Goal: Task Accomplishment & Management: Use online tool/utility

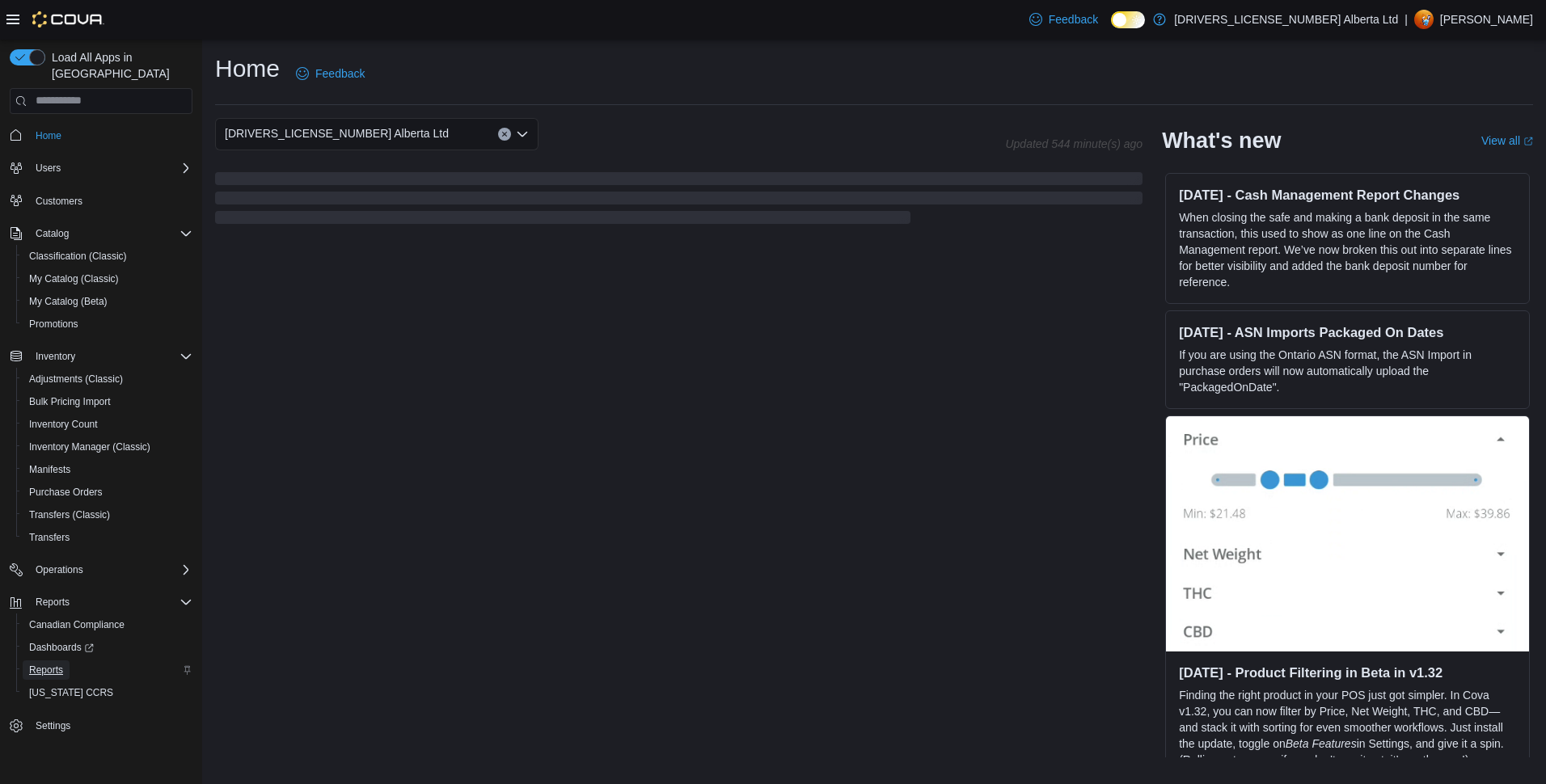
click at [52, 663] on span "Reports" at bounding box center [45, 670] width 34 height 13
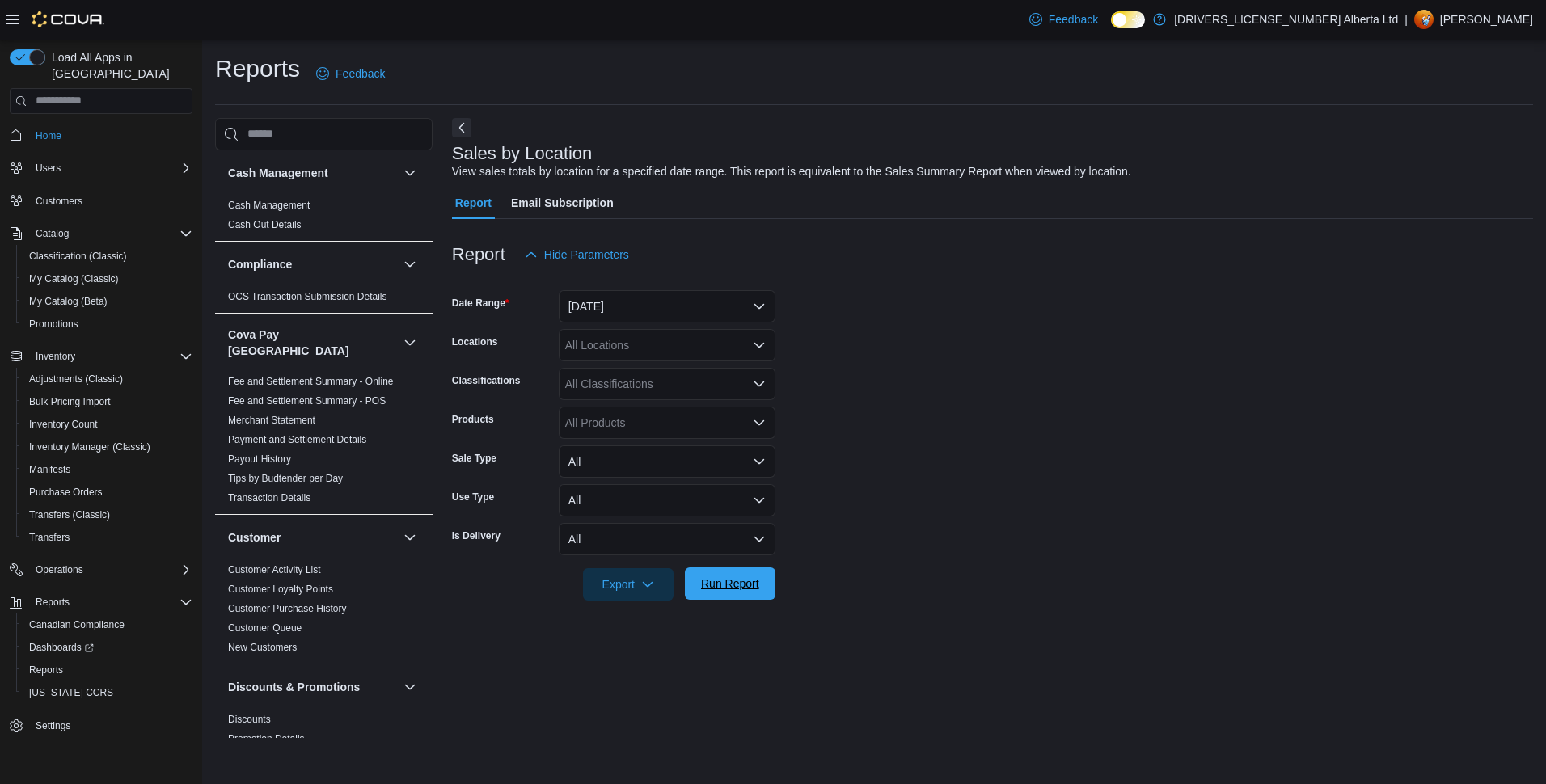
click at [768, 575] on button "Run Report" at bounding box center [730, 584] width 91 height 33
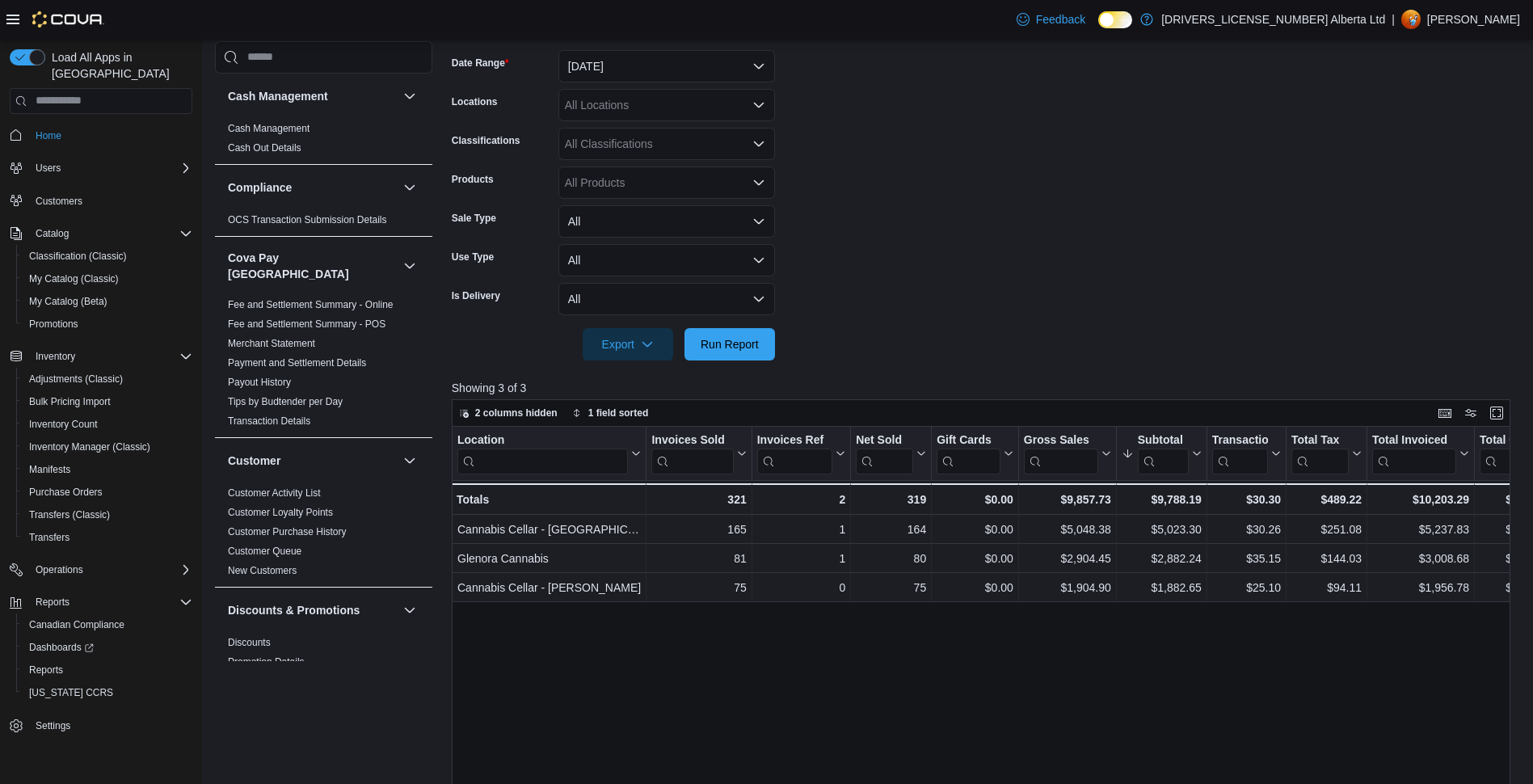
scroll to position [226, 0]
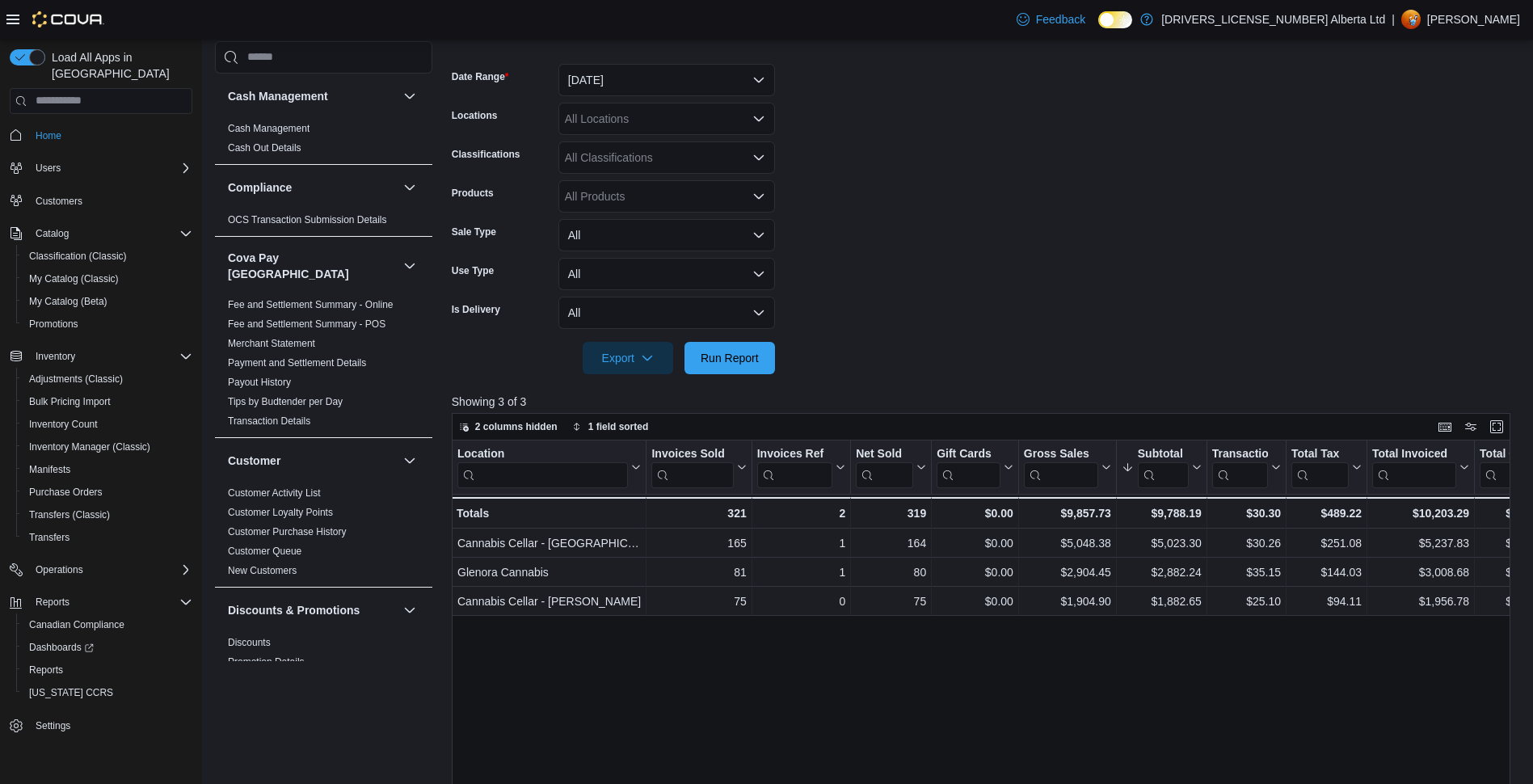
click at [621, 102] on div "All Locations" at bounding box center [666, 119] width 216 height 33
click at [928, 72] on form "Date Range [DATE] Locations All Locations Classifications All Classifications P…" at bounding box center [987, 209] width 1071 height 329
click at [609, 72] on button "[DATE]" at bounding box center [666, 80] width 216 height 33
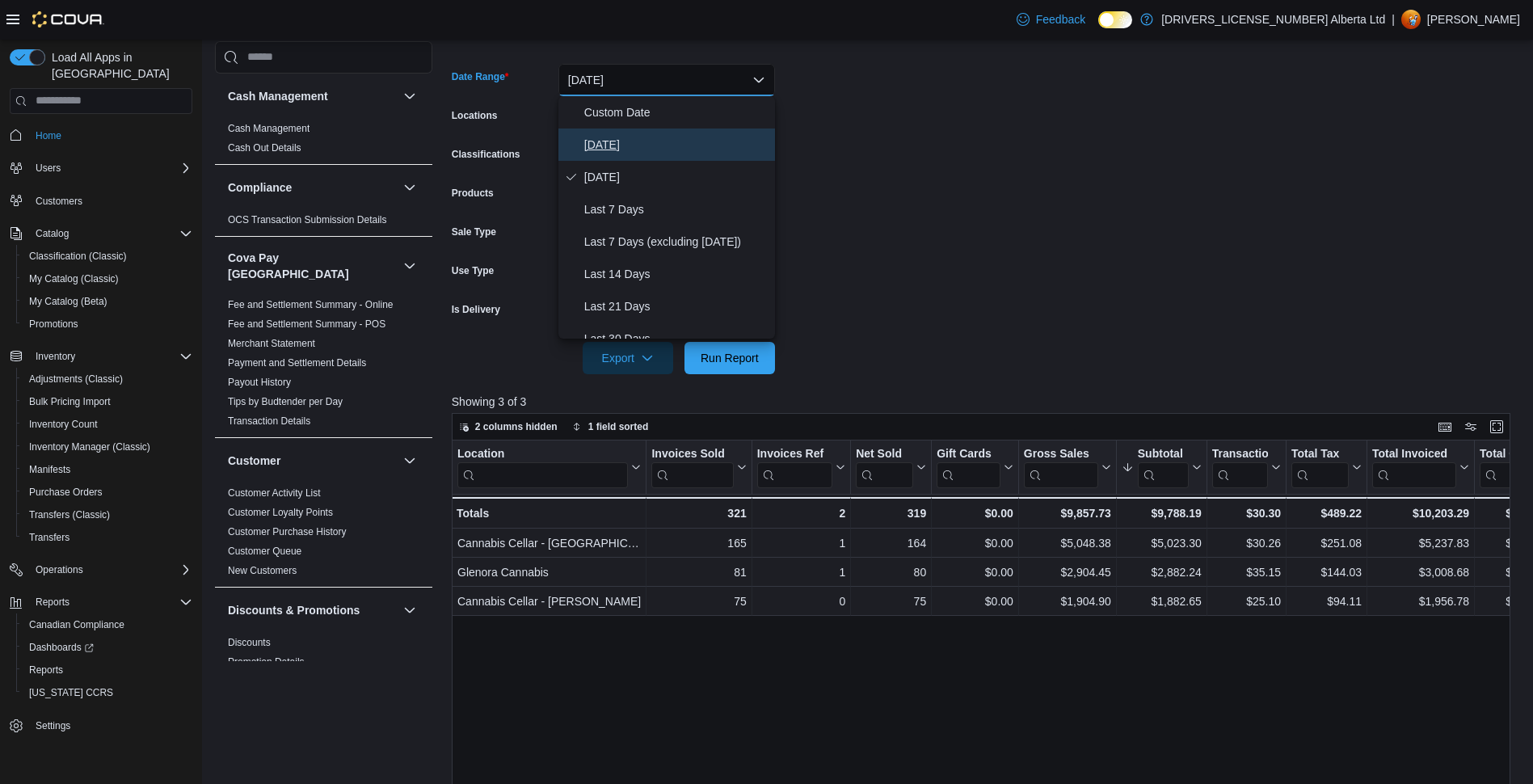
click at [598, 152] on span "[DATE]" at bounding box center [676, 145] width 184 height 19
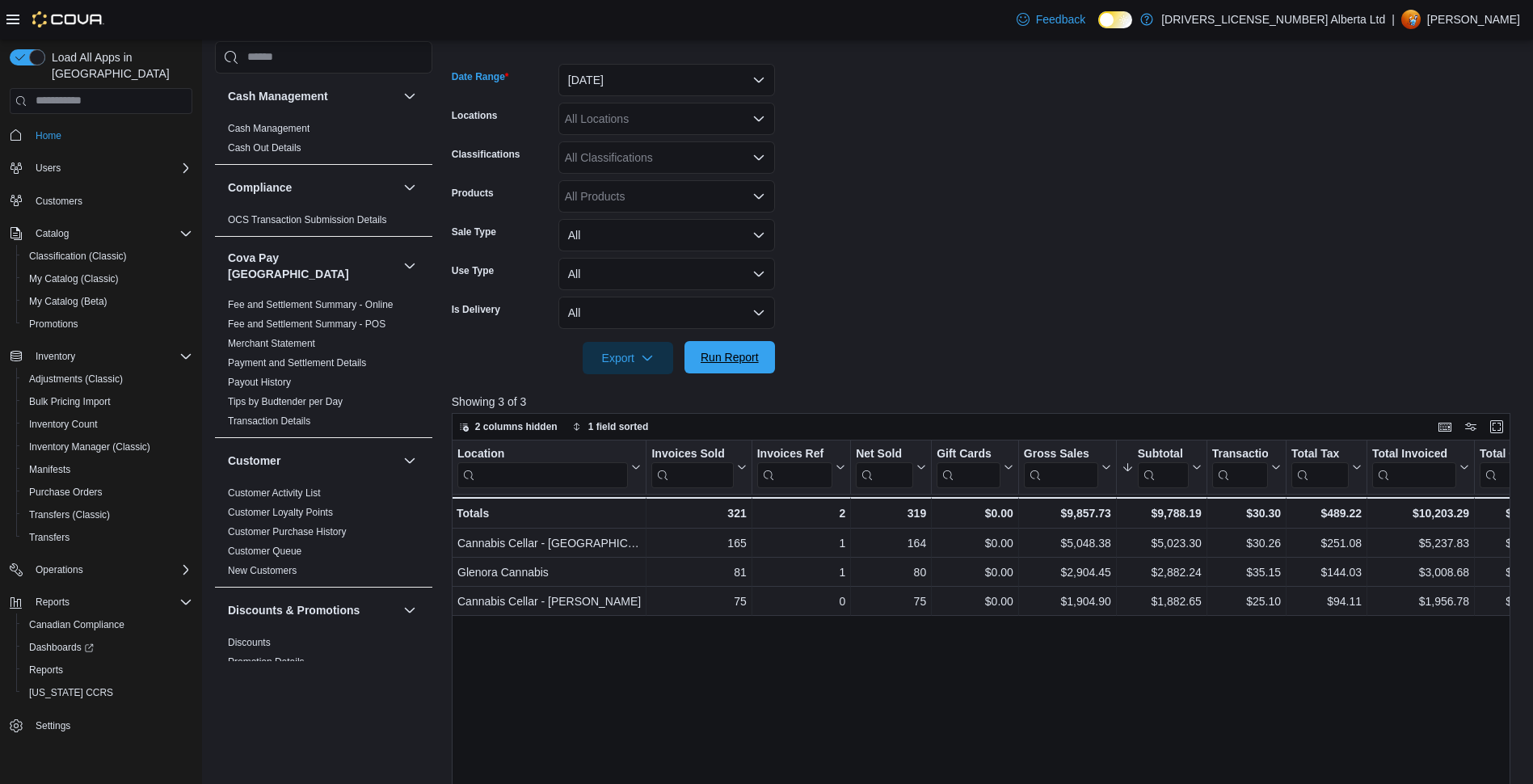
click at [717, 361] on span "Run Report" at bounding box center [730, 357] width 58 height 16
